Goal: Transaction & Acquisition: Purchase product/service

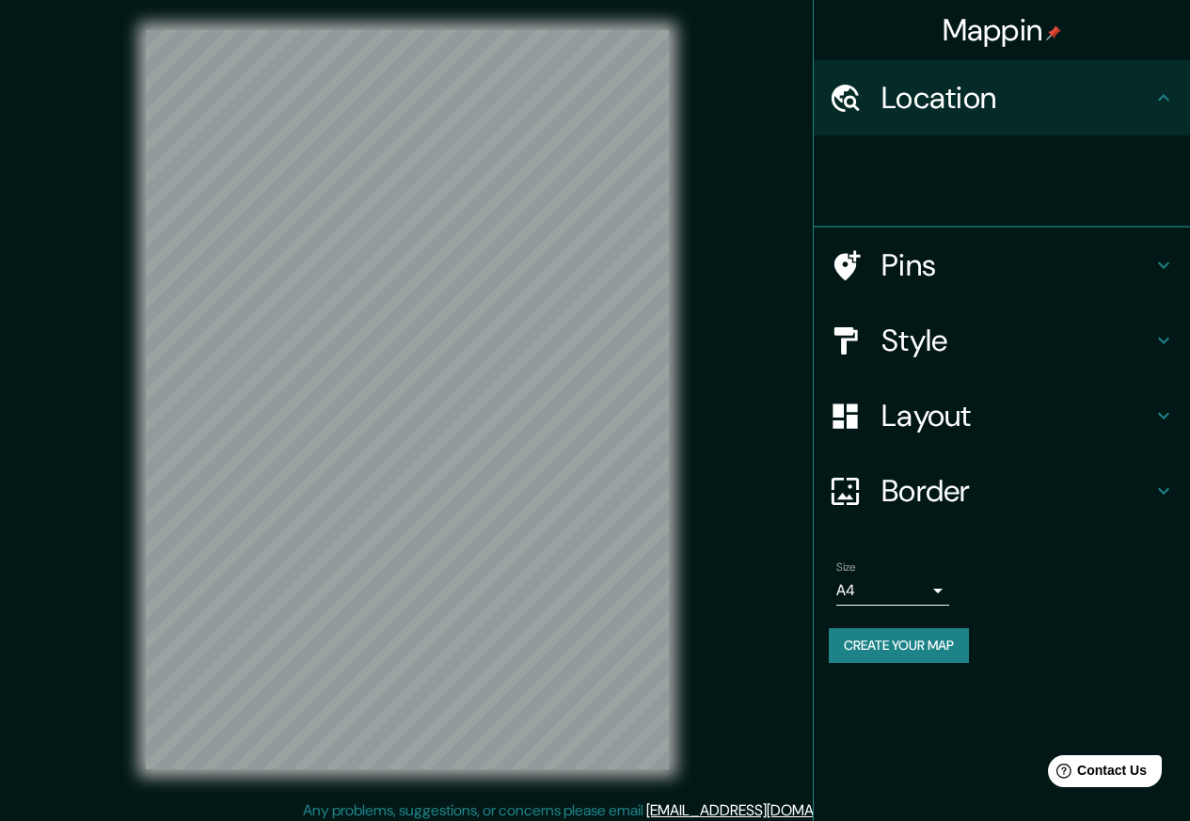
click at [859, 100] on icon at bounding box center [845, 98] width 33 height 33
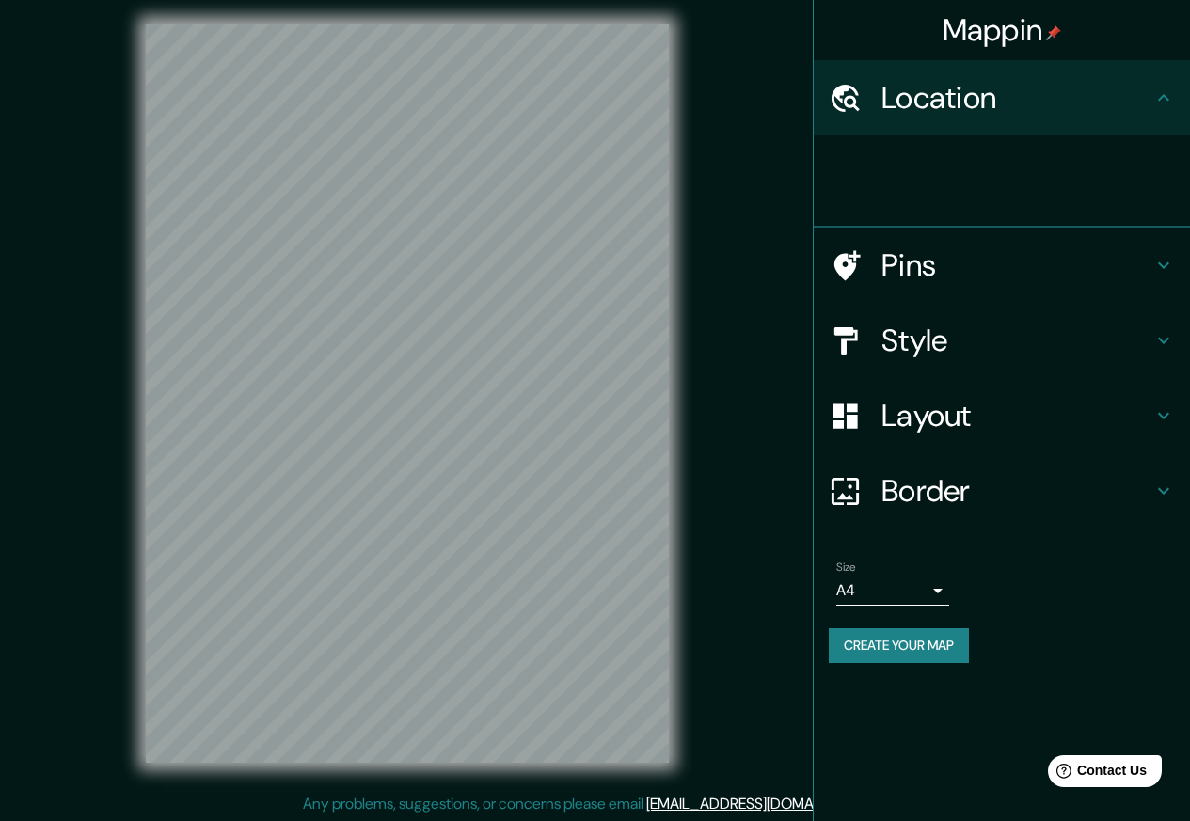
scroll to position [8, 0]
click at [1160, 98] on icon at bounding box center [1163, 97] width 11 height 7
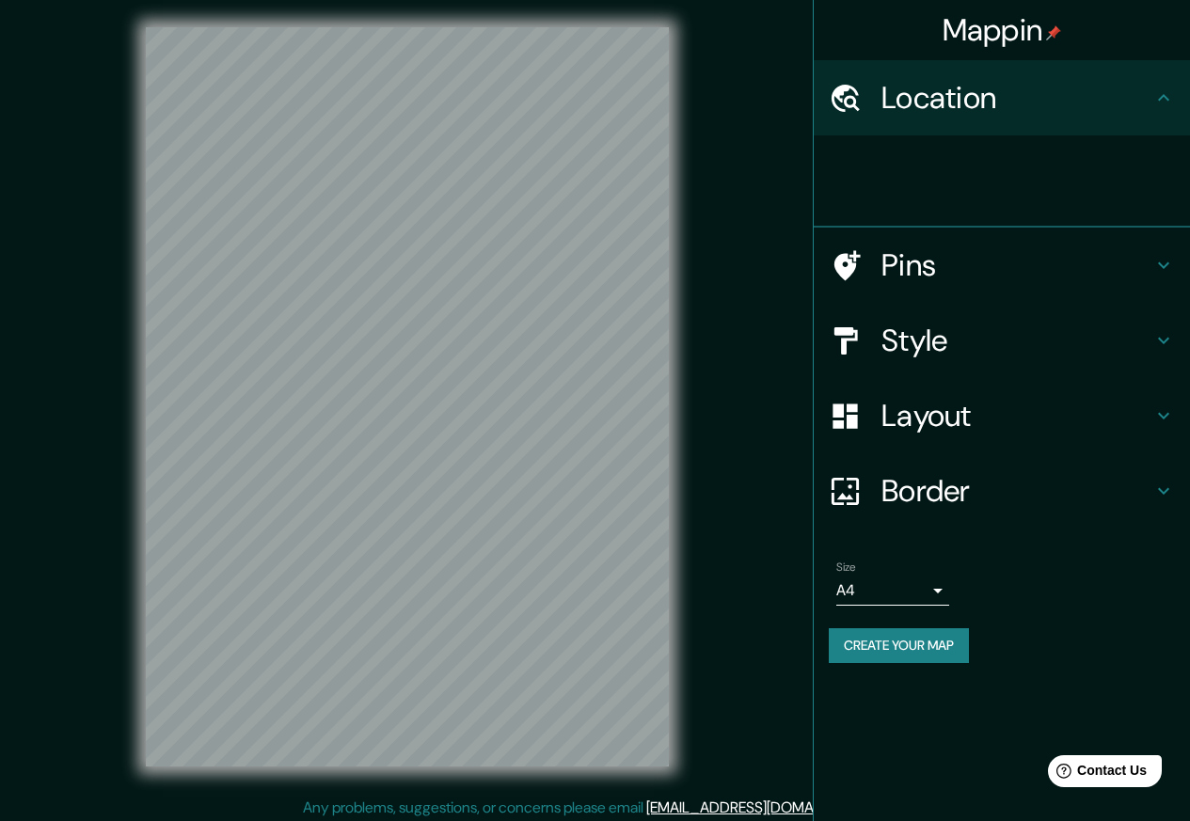
scroll to position [0, 0]
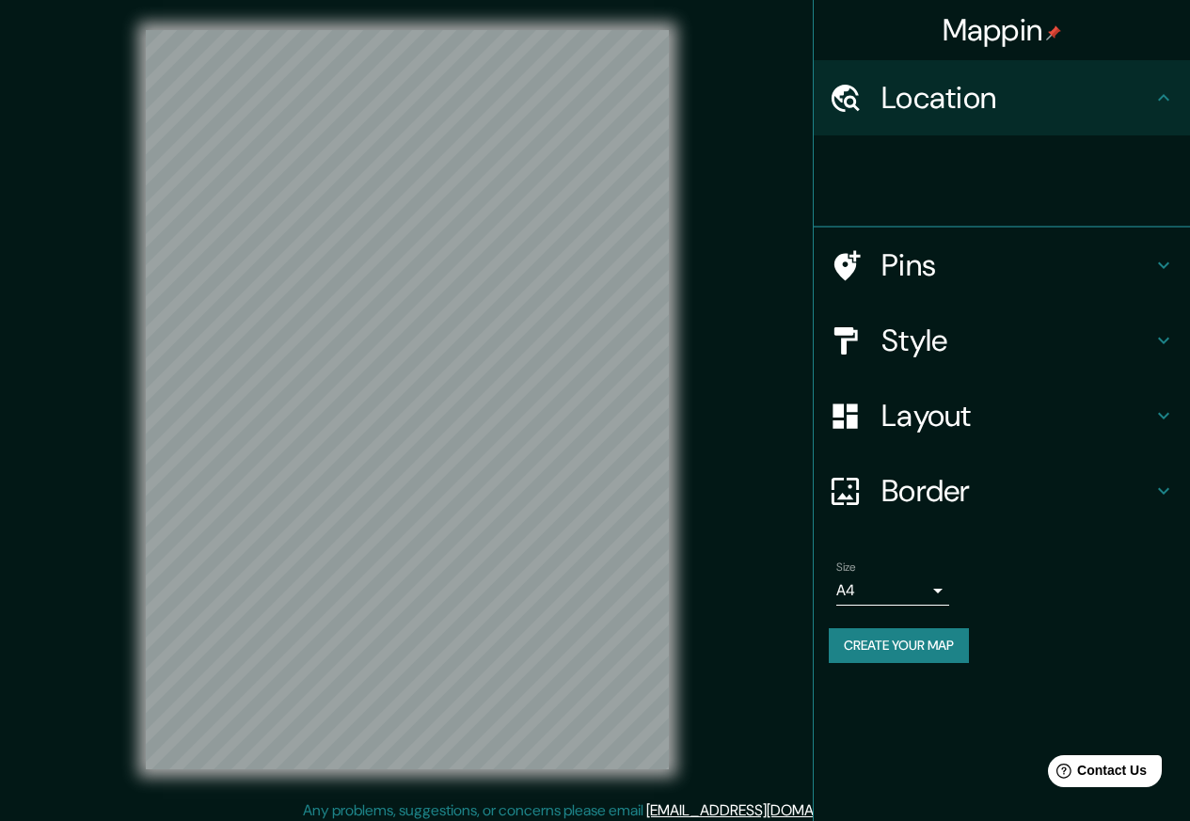
click at [1164, 99] on icon at bounding box center [1163, 98] width 23 height 23
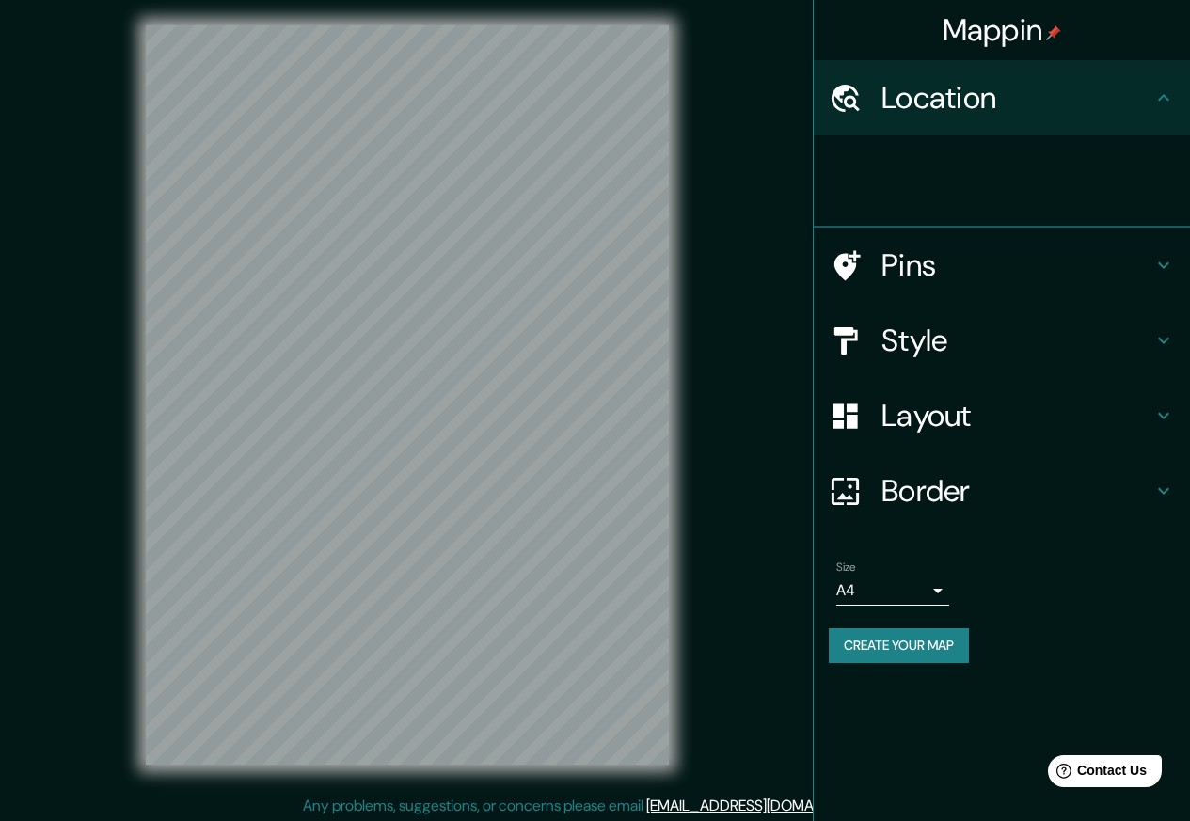
scroll to position [8, 0]
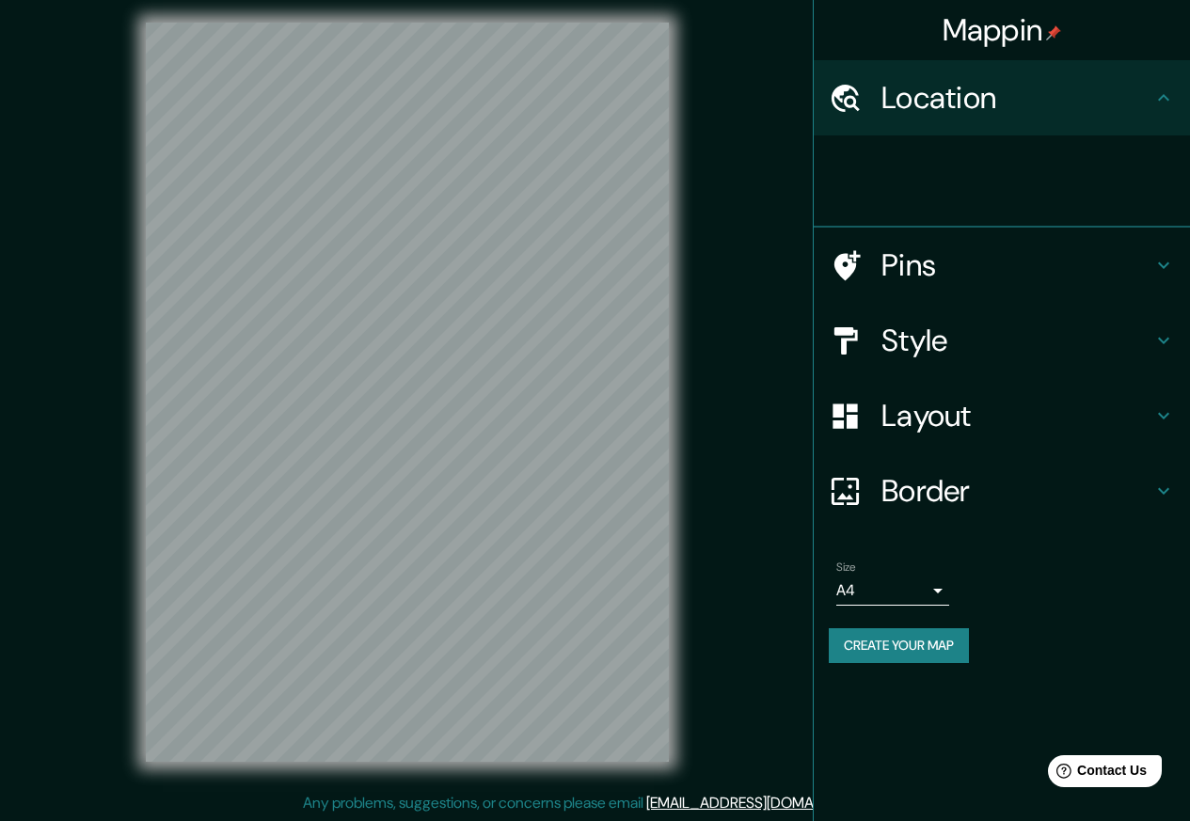
click at [1167, 334] on icon at bounding box center [1163, 340] width 23 height 23
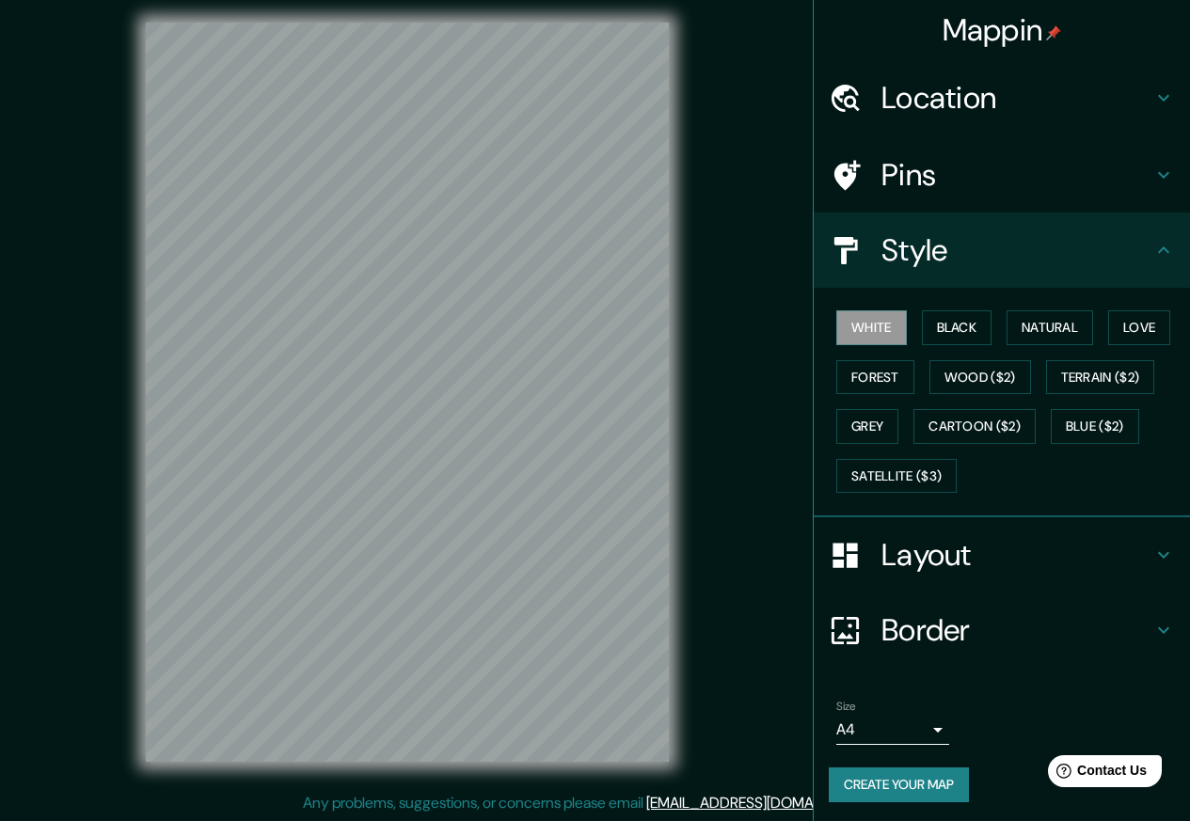
click at [1165, 216] on div "Style" at bounding box center [1002, 250] width 376 height 75
click at [1164, 104] on div "Location" at bounding box center [1002, 97] width 376 height 75
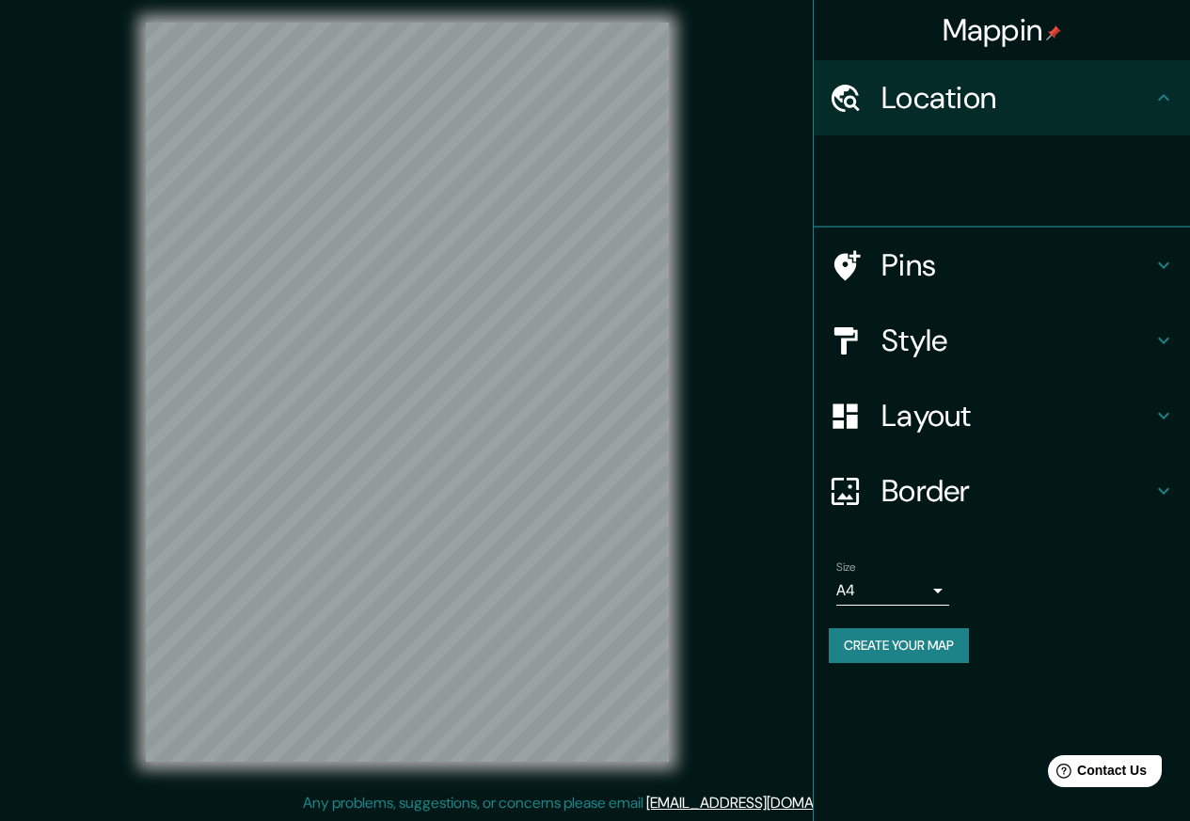
click at [1164, 263] on icon at bounding box center [1163, 265] width 23 height 23
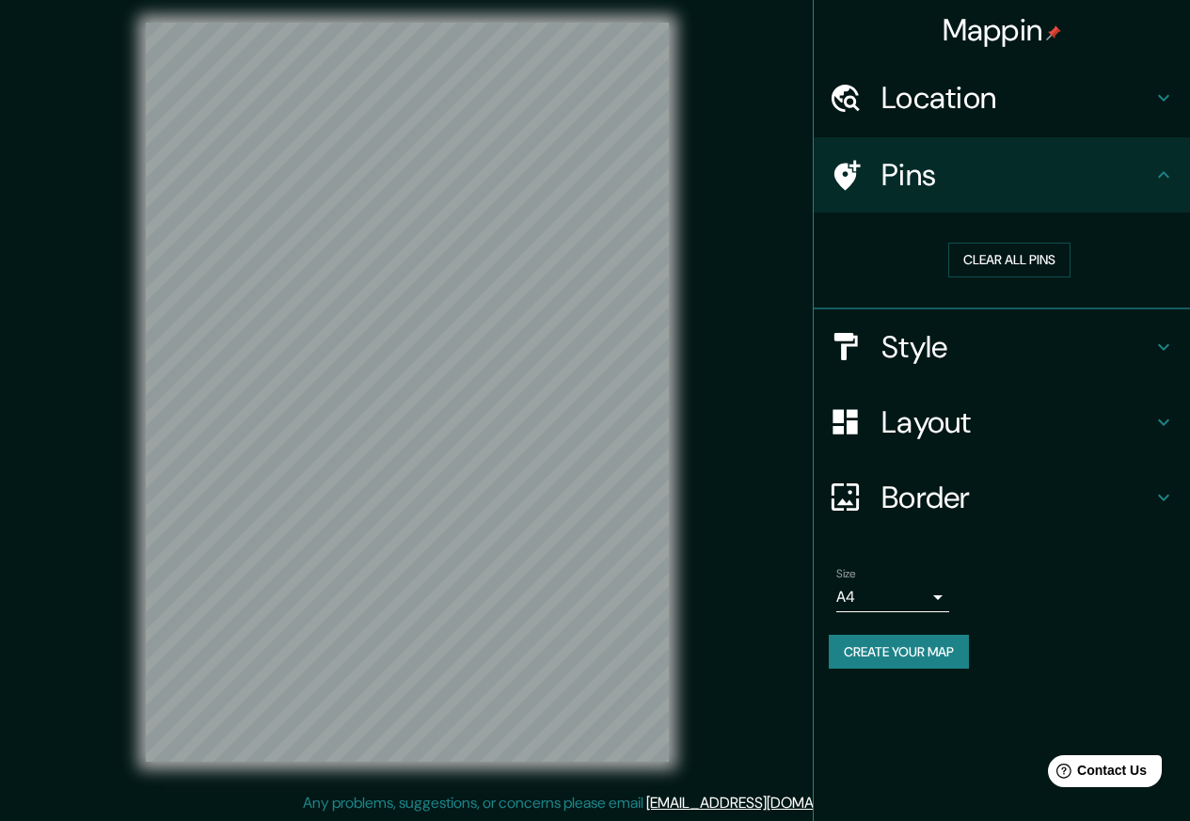
click at [1164, 343] on icon at bounding box center [1163, 347] width 23 height 23
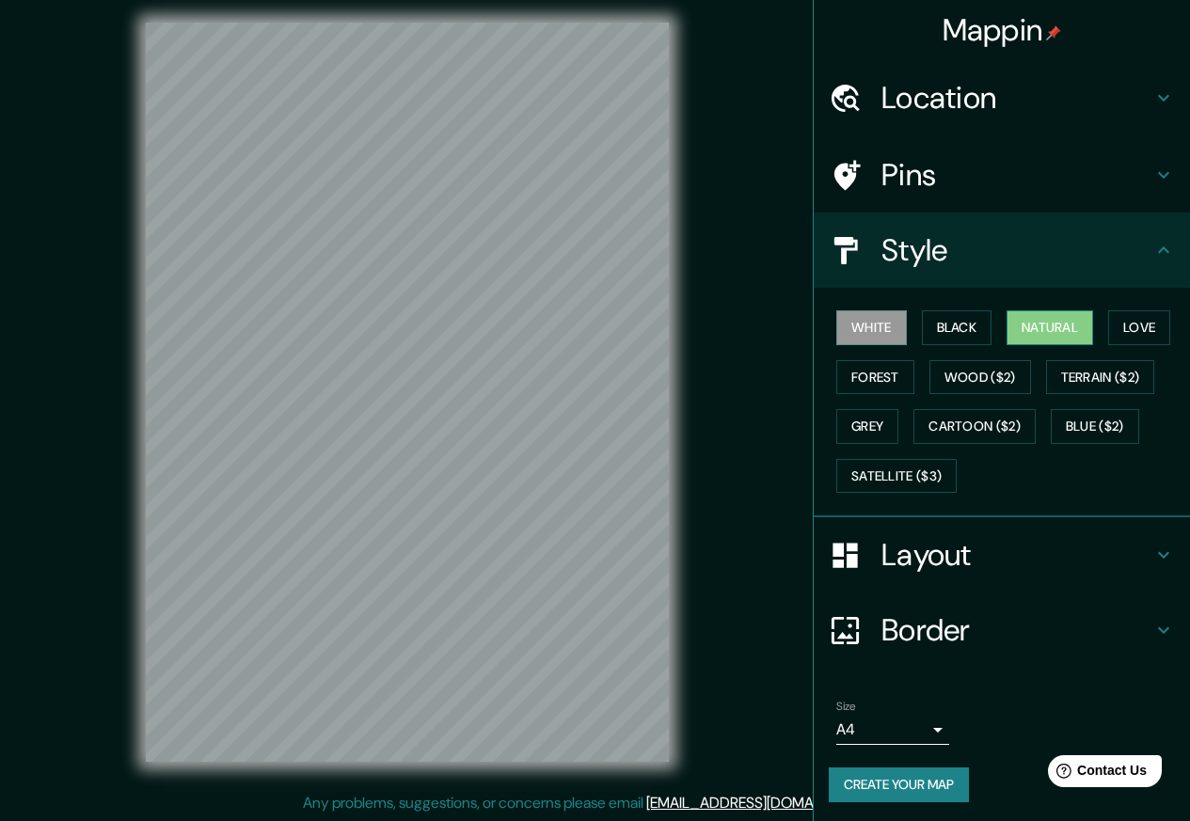
click at [1035, 327] on button "Natural" at bounding box center [1050, 327] width 87 height 35
click at [1164, 99] on div "Location" at bounding box center [1002, 97] width 376 height 75
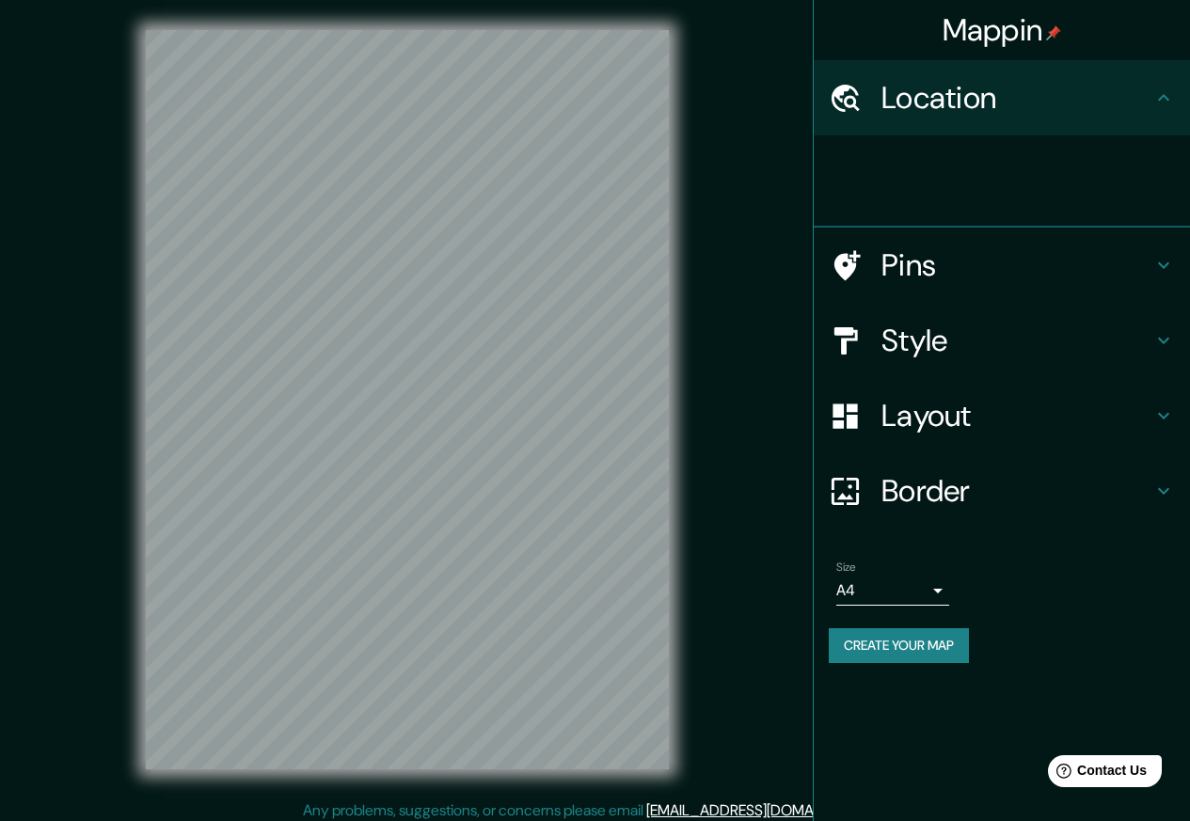
click at [1165, 409] on icon at bounding box center [1163, 416] width 23 height 23
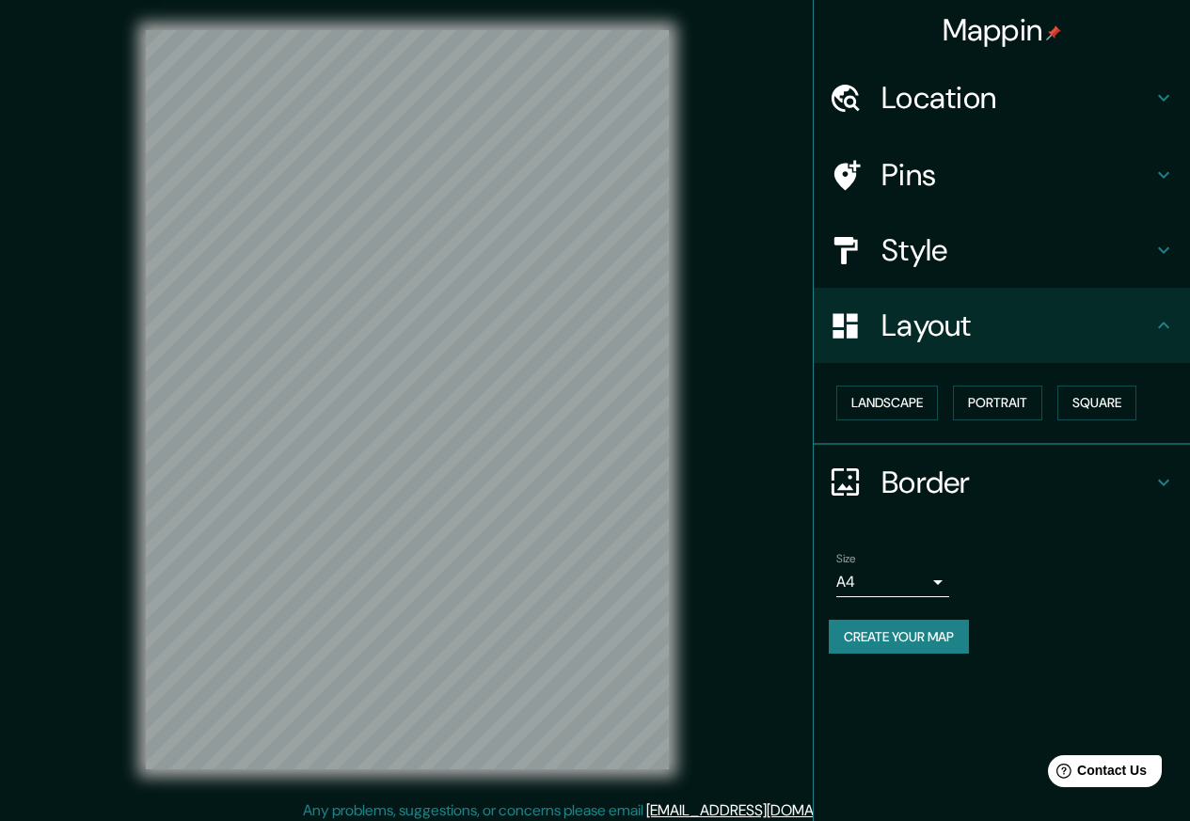
click at [1165, 480] on icon at bounding box center [1163, 482] width 23 height 23
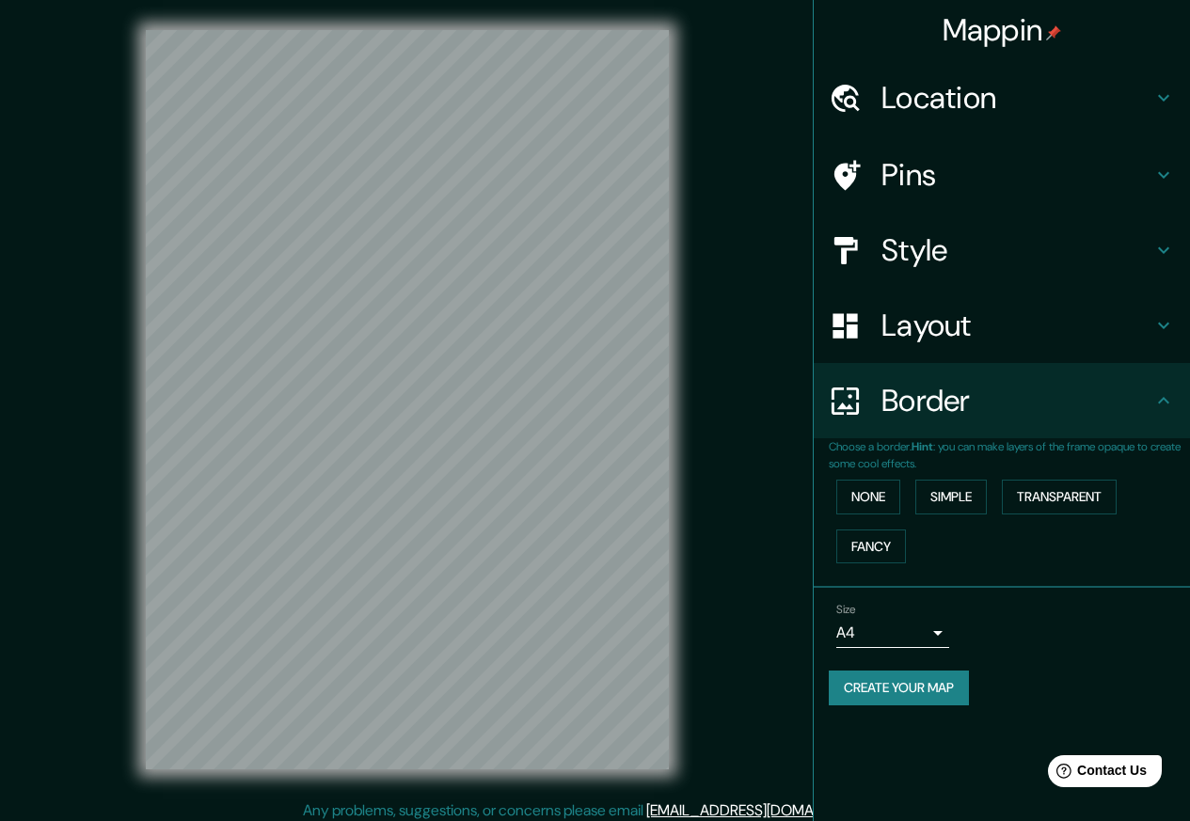
click at [1162, 97] on icon at bounding box center [1163, 98] width 23 height 23
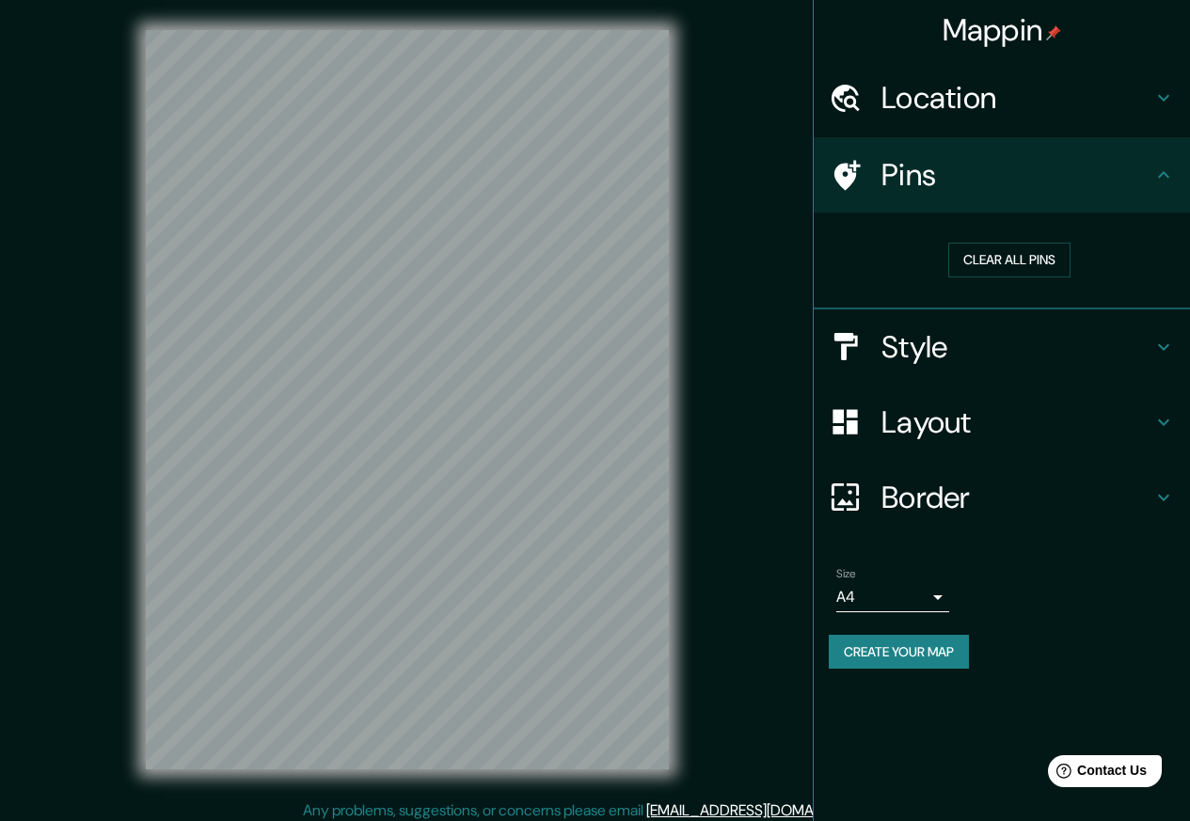
click at [1165, 99] on icon at bounding box center [1163, 98] width 11 height 7
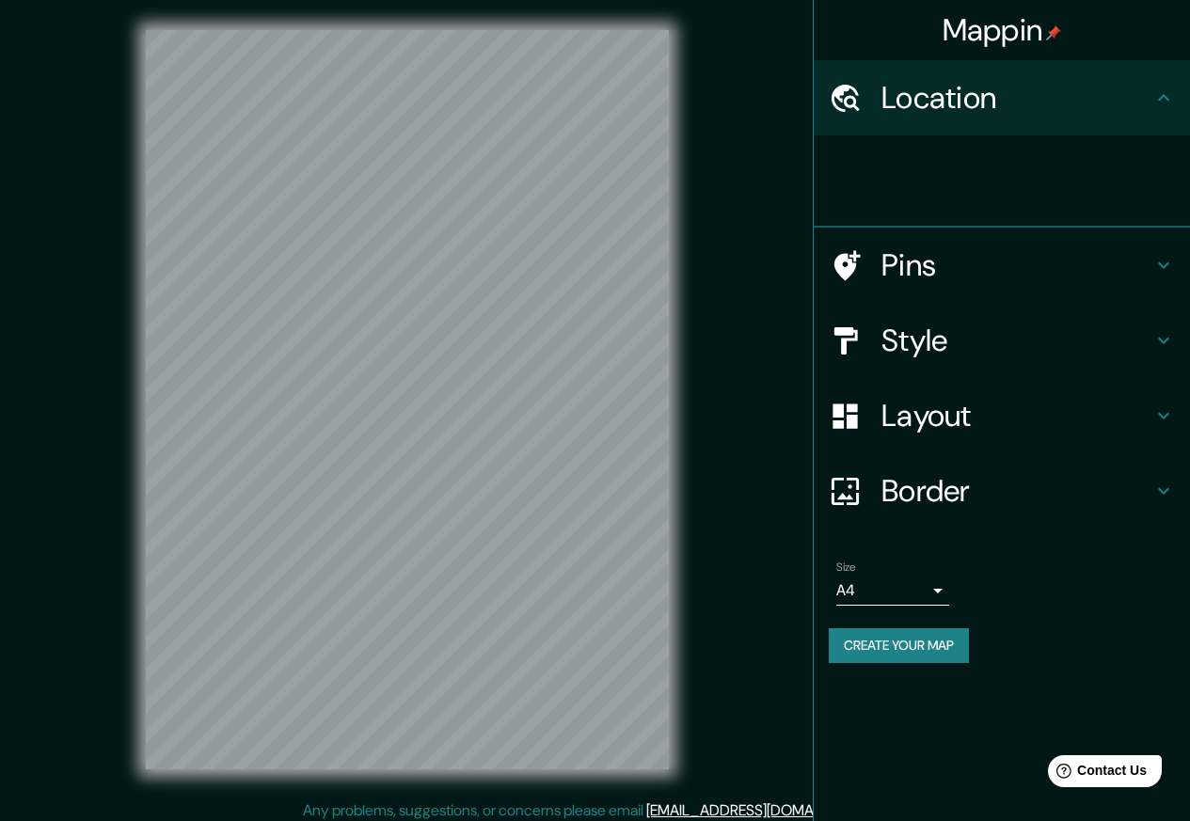
click at [898, 141] on div at bounding box center [1002, 181] width 376 height 92
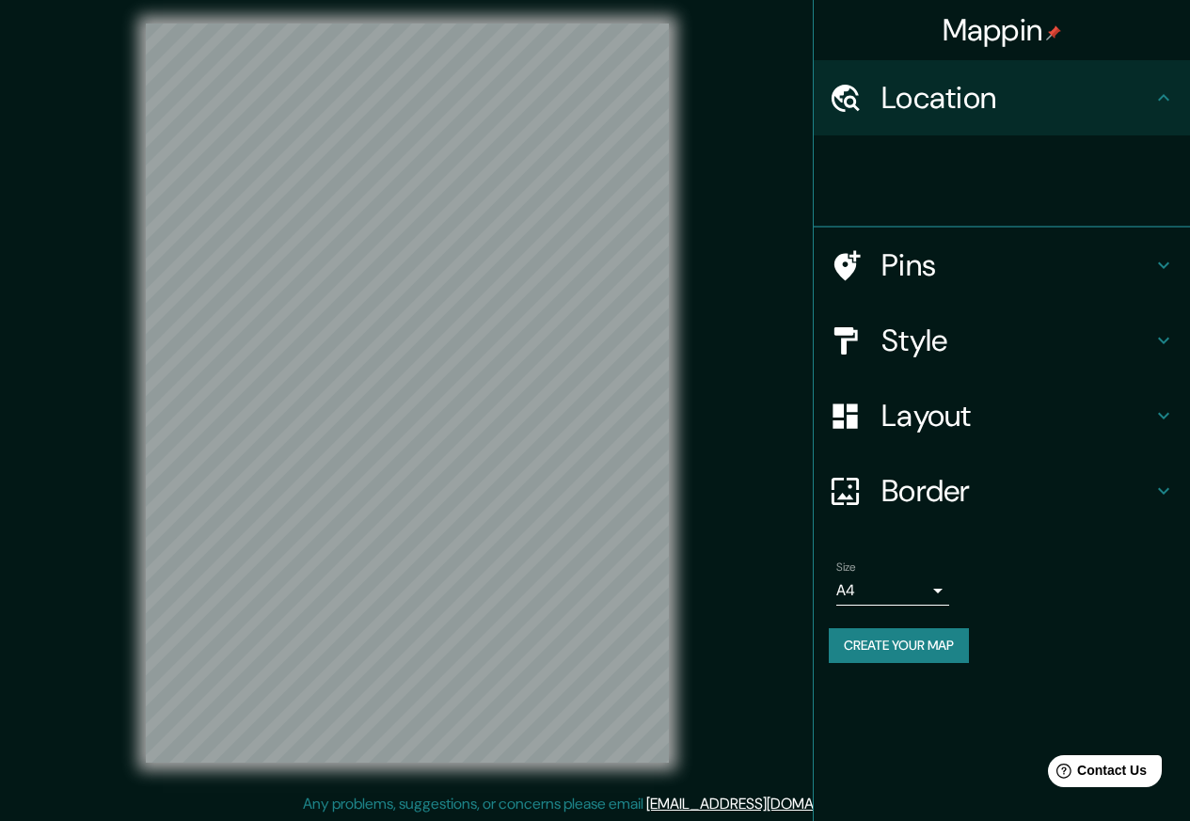
scroll to position [8, 0]
drag, startPoint x: 1183, startPoint y: 451, endPoint x: 1185, endPoint y: 501, distance: 50.8
click at [1185, 501] on ul "Location Pins Style Layout Border Choose a border. Hint : you can make layers o…" at bounding box center [1002, 373] width 376 height 626
